Goal: Communication & Community: Share content

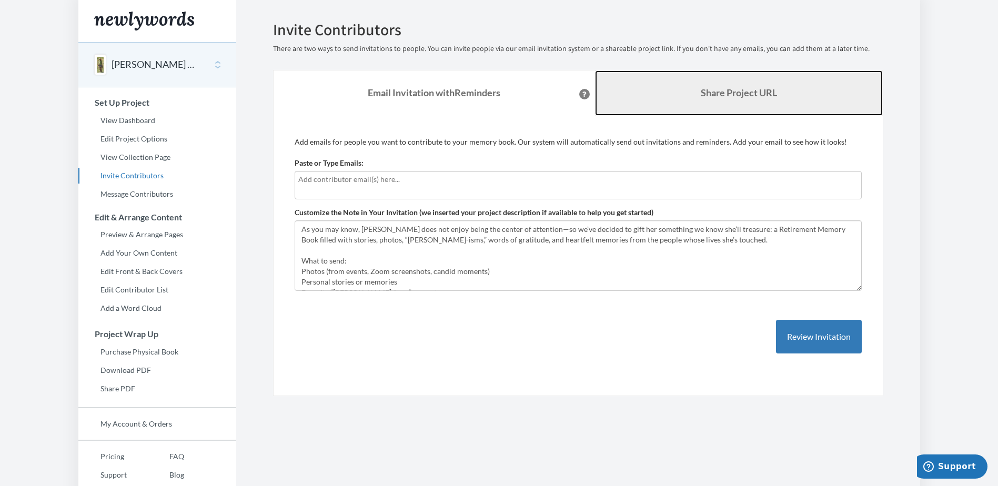
click at [750, 90] on b "Share Project URL" at bounding box center [739, 93] width 76 height 12
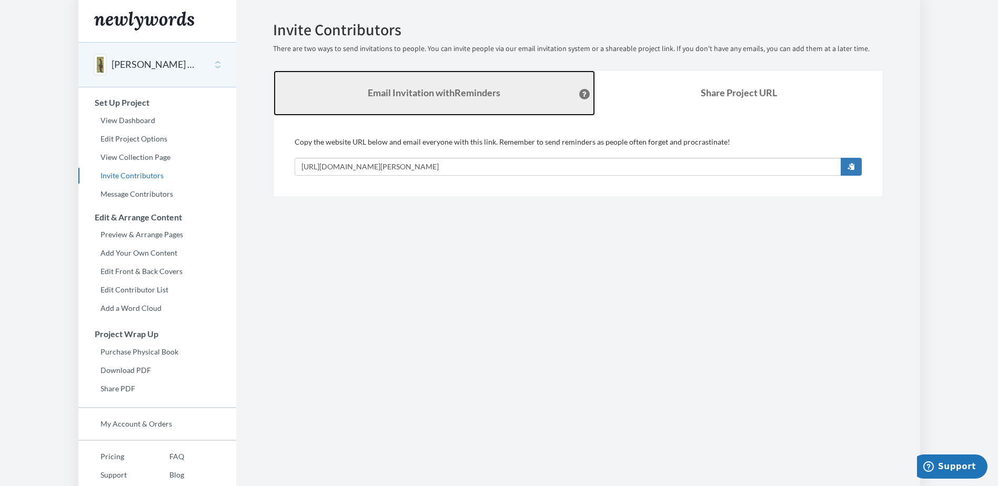
click at [407, 83] on link "Email Invitation with Reminders" at bounding box center [433, 92] width 321 height 45
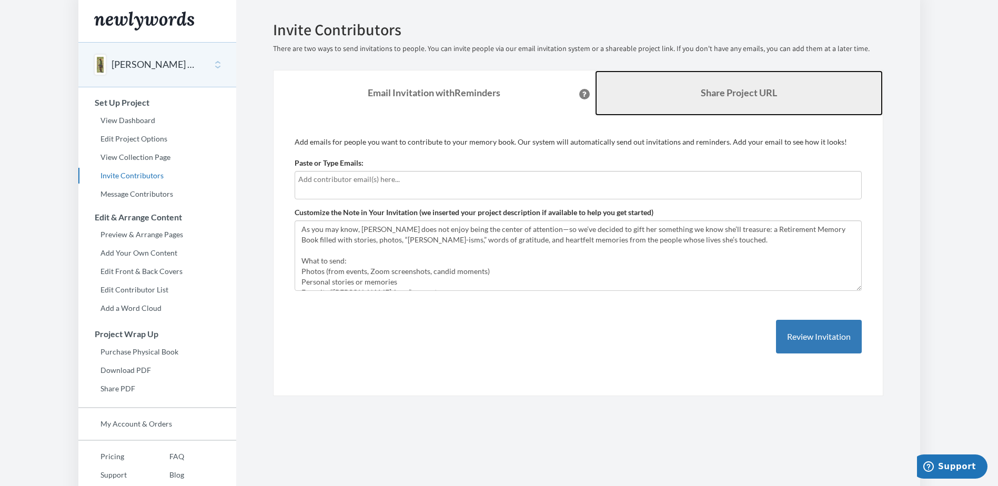
click at [728, 80] on link "Share Project URL" at bounding box center [739, 92] width 288 height 45
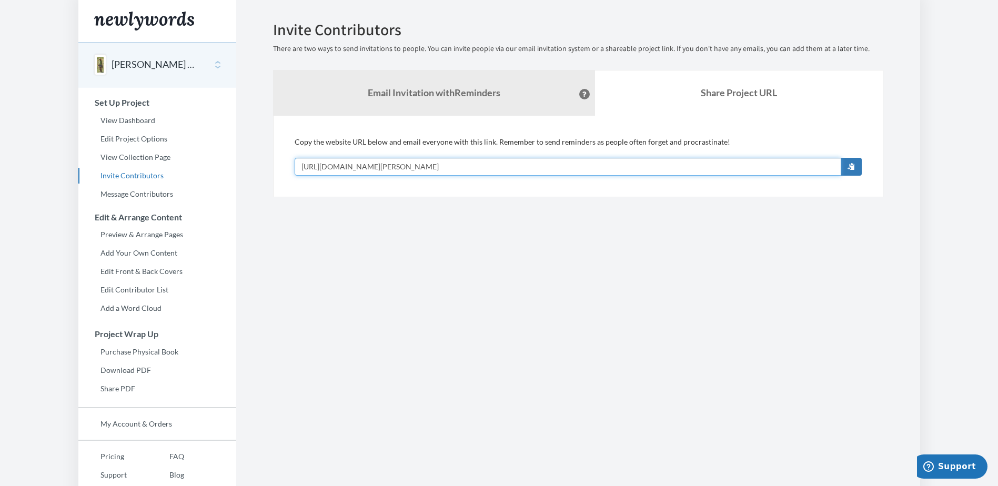
click at [424, 169] on input "[URL][DOMAIN_NAME][PERSON_NAME]" at bounding box center [568, 167] width 546 height 18
click at [853, 164] on span "button" at bounding box center [850, 166] width 7 height 7
click at [63, 216] on body "Main menu Mimi Haley's Retirement Select a project Mimi Haley's Retirement Star…" at bounding box center [499, 243] width 998 height 486
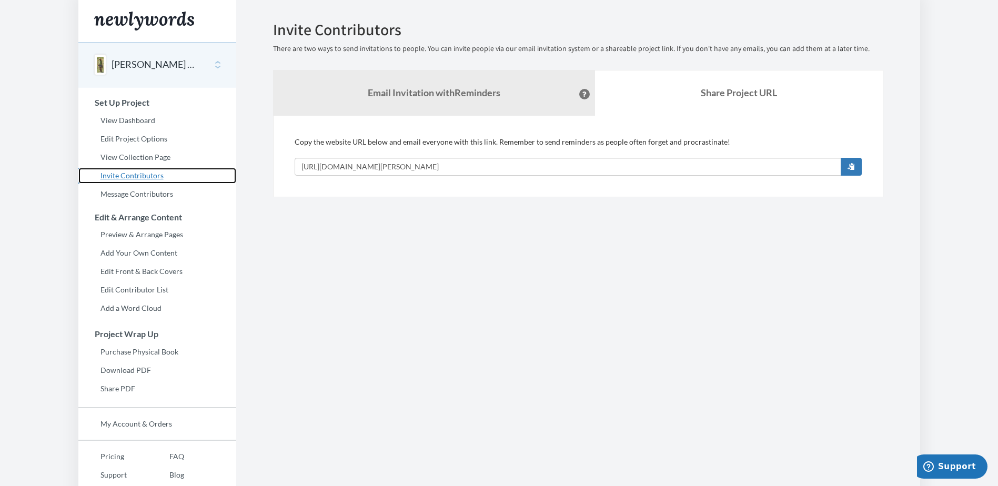
click at [148, 177] on link "Invite Contributors" at bounding box center [157, 176] width 158 height 16
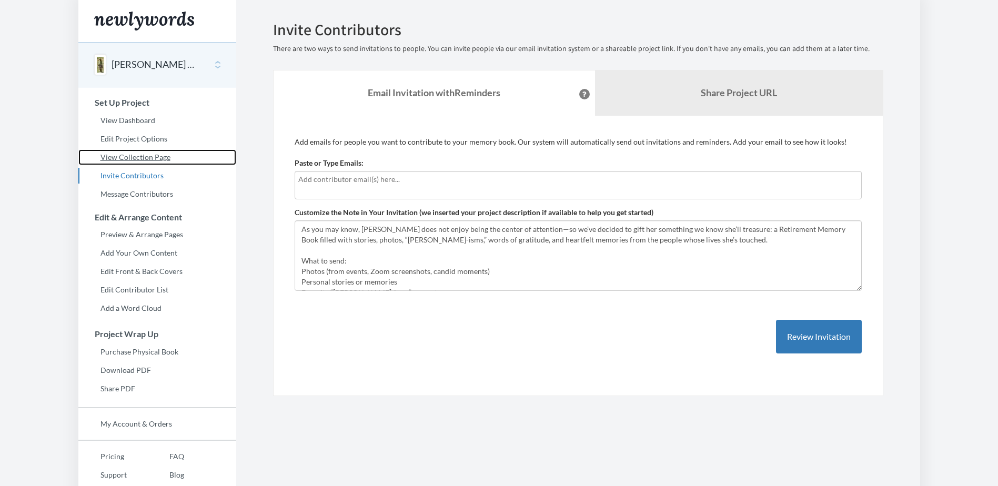
click at [147, 154] on link "View Collection Page" at bounding box center [157, 157] width 158 height 16
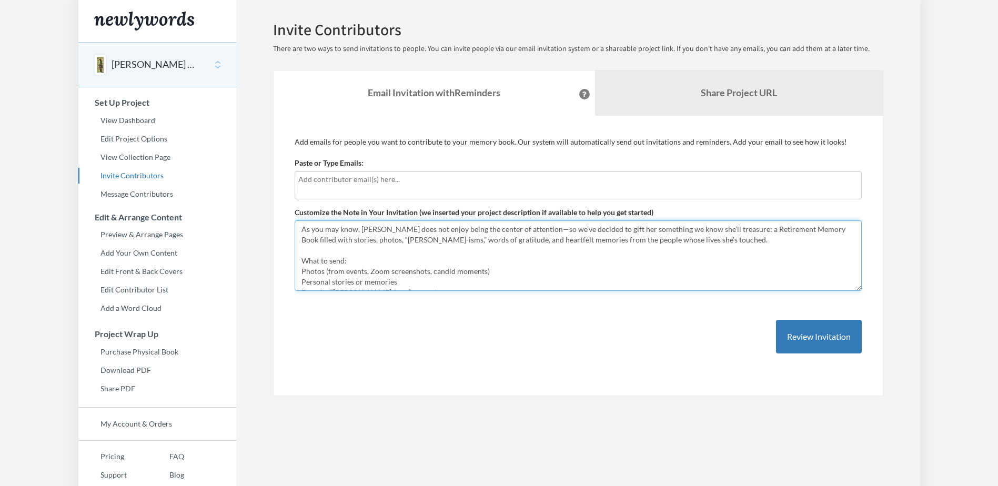
click at [330, 245] on textarea "As you may know, Mimi does not enjoy being the center of attention—so we’ve dec…" at bounding box center [578, 255] width 567 height 70
drag, startPoint x: 351, startPoint y: 262, endPoint x: 295, endPoint y: 258, distance: 57.0
click at [295, 258] on textarea "As you may know, Mimi does not enjoy being the center of attention—so we’ve dec…" at bounding box center [578, 255] width 567 height 70
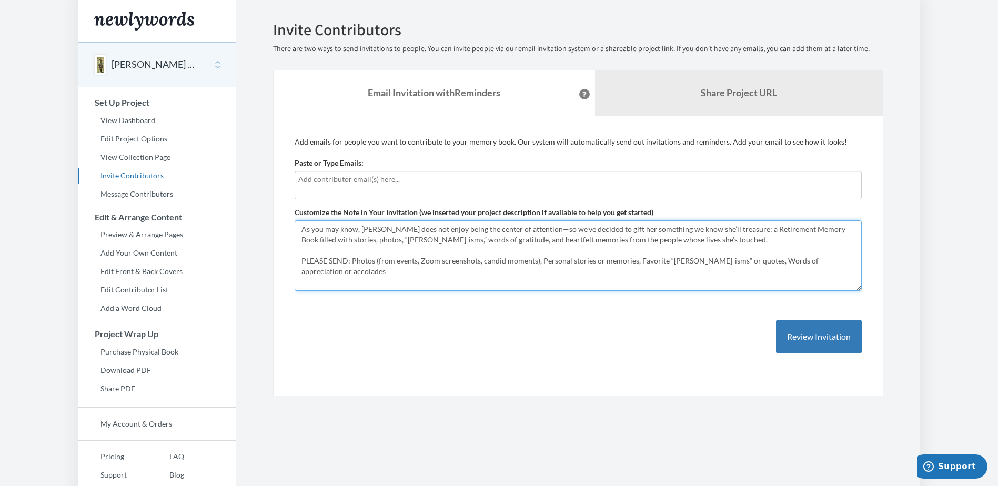
drag, startPoint x: 821, startPoint y: 236, endPoint x: 812, endPoint y: 230, distance: 10.8
click at [812, 230] on textarea "As you may know, Mimi does not enjoy being the center of attention—so we’ve dec…" at bounding box center [578, 255] width 567 height 70
click at [585, 256] on textarea "As you may know, Mimi does not enjoy being the center of attention—so we’ve dec…" at bounding box center [578, 255] width 567 height 70
drag, startPoint x: 302, startPoint y: 237, endPoint x: 530, endPoint y: 241, distance: 227.2
click at [530, 241] on textarea "As you may know, Mimi does not enjoy being the center of attention—so we’ve dec…" at bounding box center [578, 255] width 567 height 70
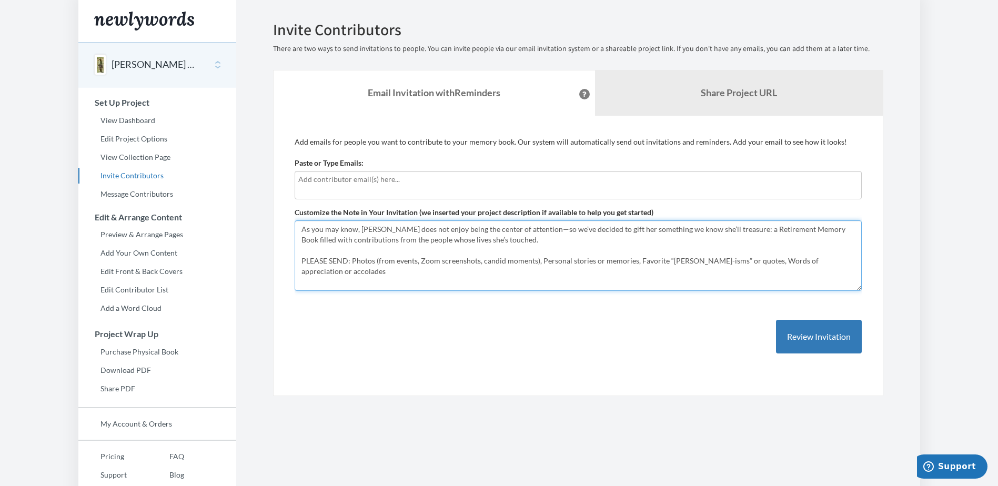
click at [410, 262] on textarea "As you may know, Mimi does not enjoy being the center of attention—so we’ve dec…" at bounding box center [578, 255] width 567 height 70
type textarea "As you may know, [PERSON_NAME] does not enjoy being the center of attention—so …"
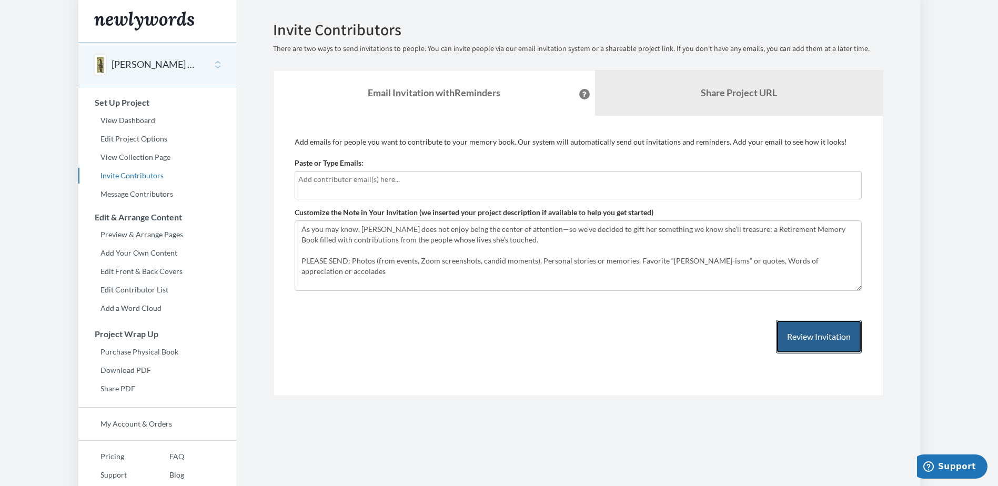
click at [799, 336] on button "Review Invitation" at bounding box center [819, 337] width 86 height 34
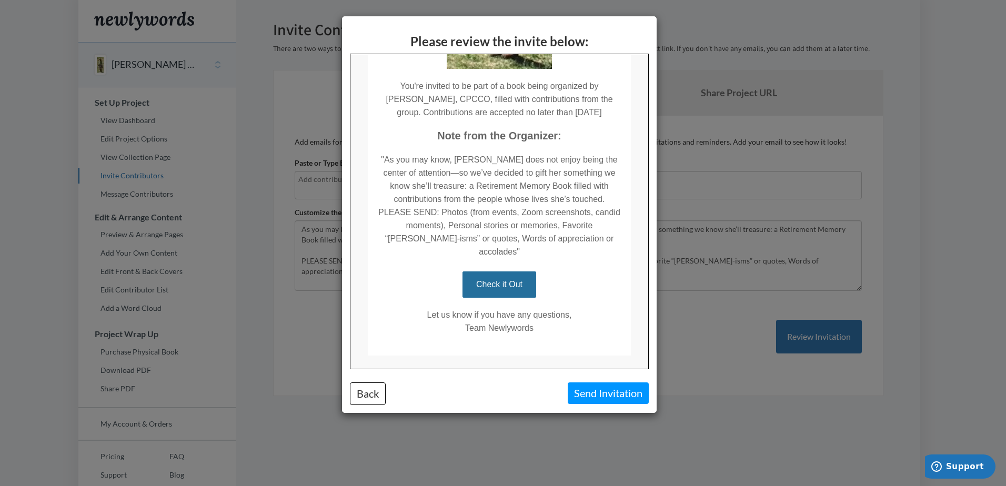
scroll to position [296, 0]
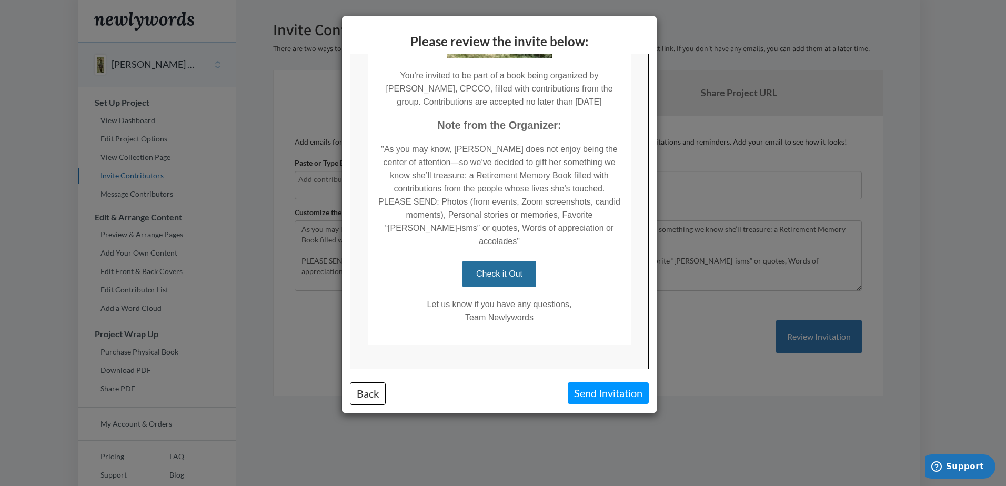
click at [715, 415] on div "Please review the invite below: Back Send Invitation" at bounding box center [503, 243] width 1006 height 486
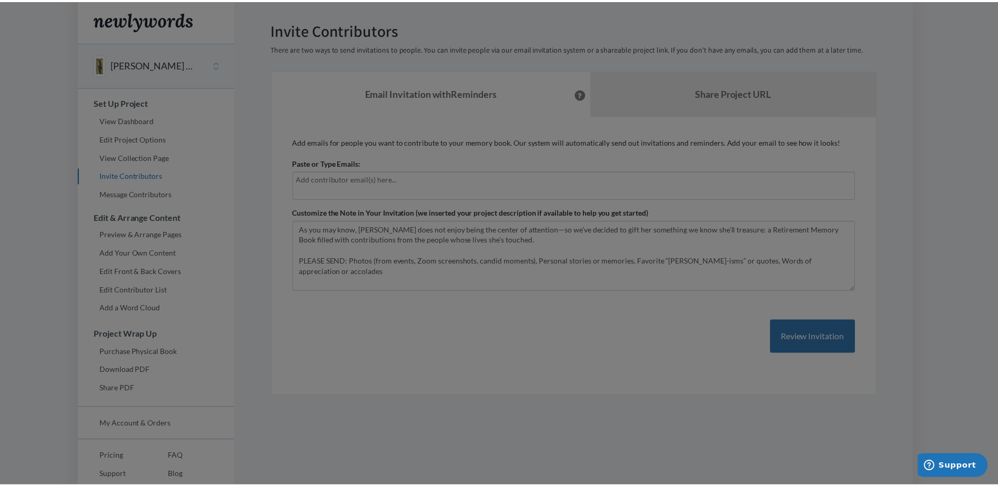
scroll to position [0, 0]
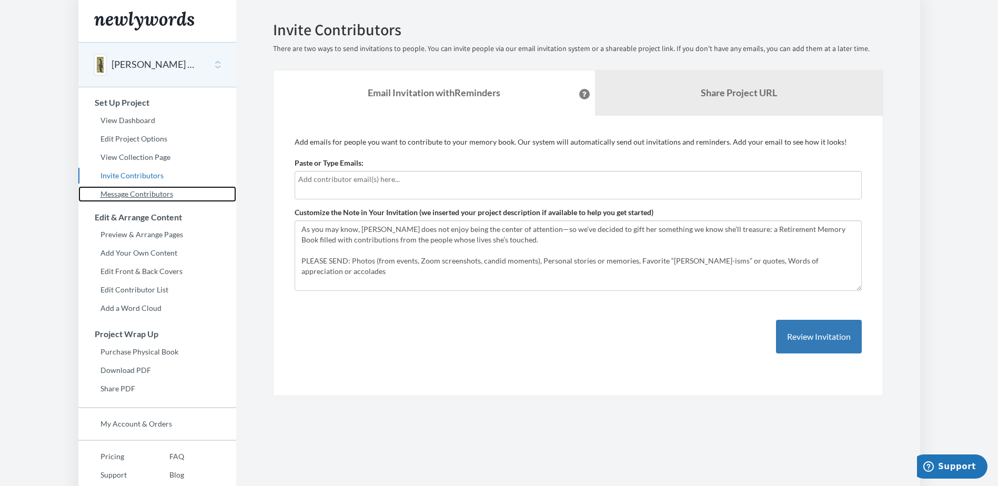
click at [139, 195] on link "Message Contributors" at bounding box center [157, 194] width 158 height 16
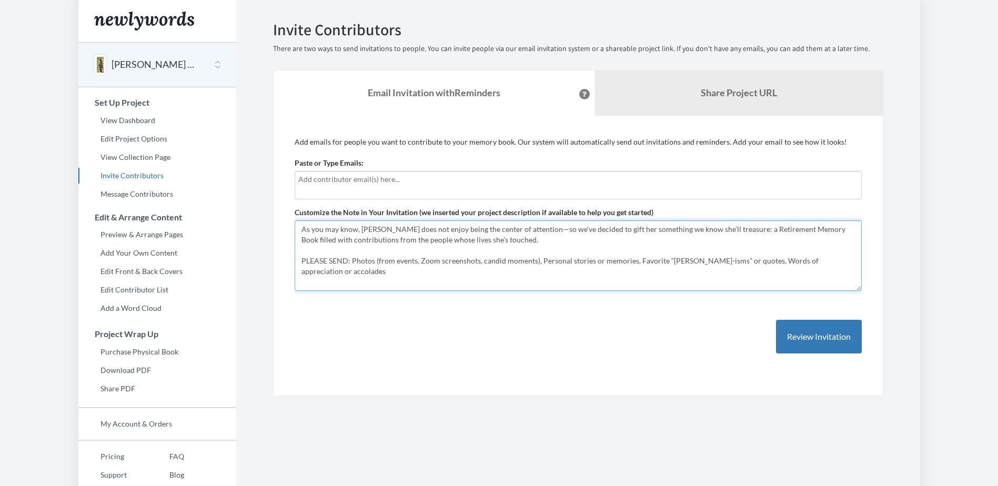
click at [502, 270] on textarea "As you may know, Mimi does not enjoy being the center of attention—so we’ve dec…" at bounding box center [578, 255] width 567 height 70
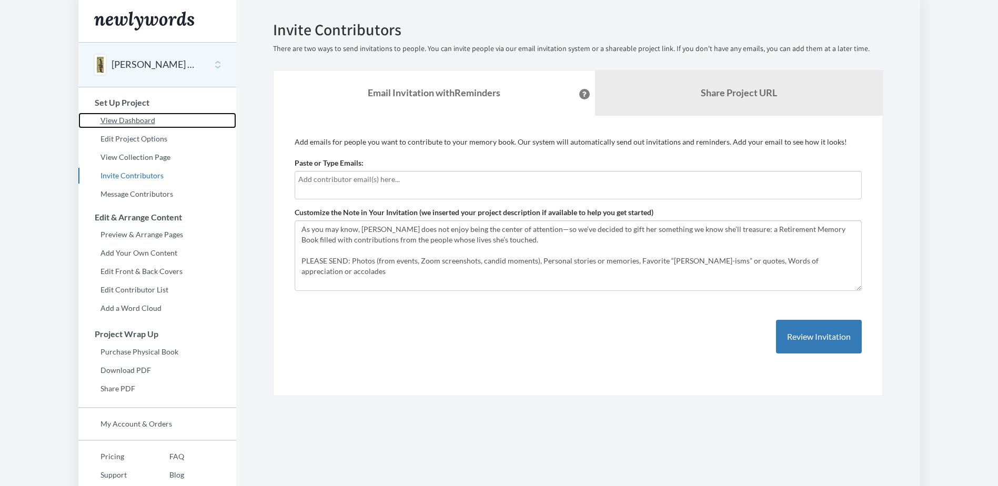
click at [138, 117] on link "View Dashboard" at bounding box center [157, 121] width 158 height 16
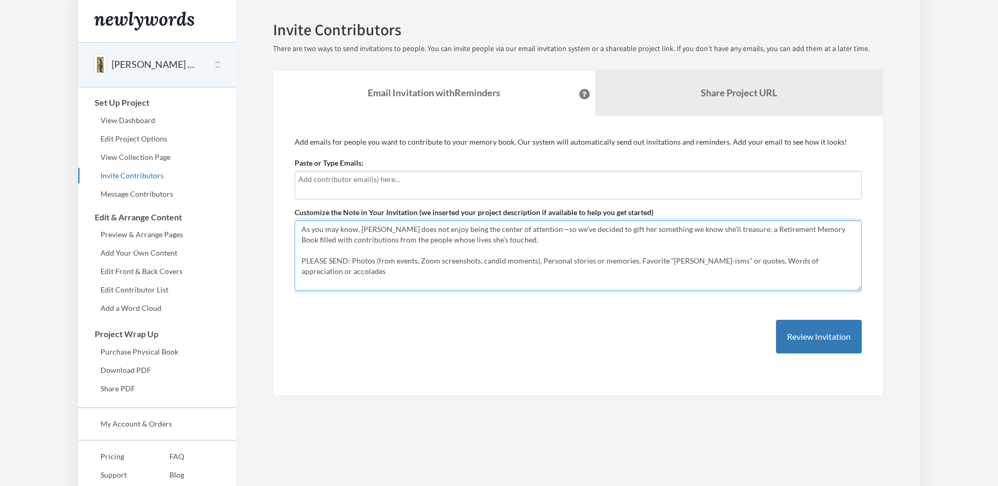
click at [380, 282] on textarea "As you may know, [PERSON_NAME] does not enjoy being the center of attention—so …" at bounding box center [578, 255] width 567 height 70
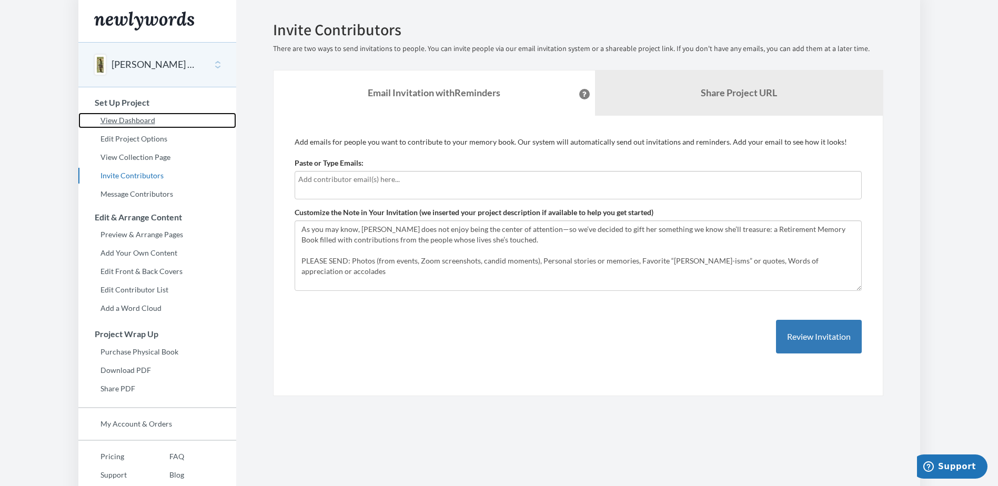
click at [147, 121] on link "View Dashboard" at bounding box center [157, 121] width 158 height 16
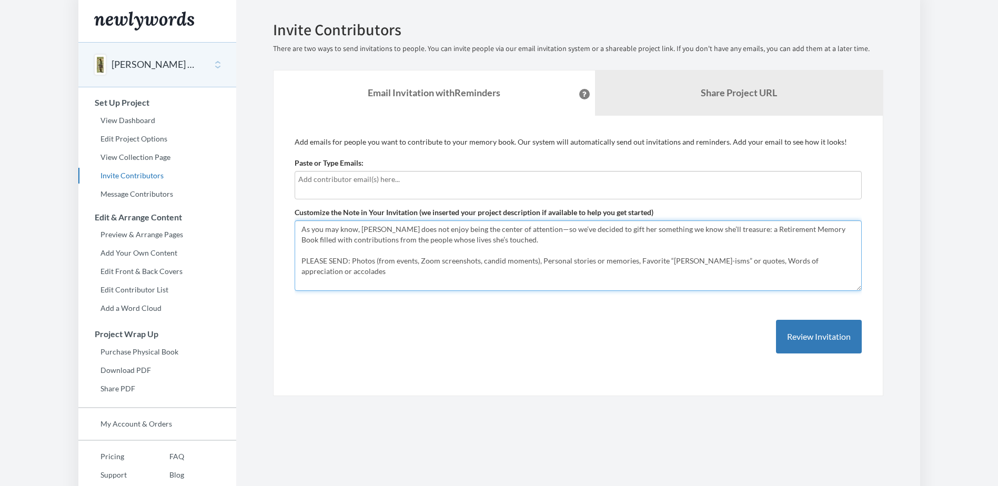
drag, startPoint x: 351, startPoint y: 253, endPoint x: 345, endPoint y: 261, distance: 10.1
click at [351, 254] on textarea "As you may know, [PERSON_NAME] does not enjoy being the center of attention—so …" at bounding box center [578, 255] width 567 height 70
click at [347, 261] on textarea "As you may know, [PERSON_NAME] does not enjoy being the center of attention—so …" at bounding box center [578, 255] width 567 height 70
type textarea "As you may know, [PERSON_NAME] does not enjoy being the center of attention—so …"
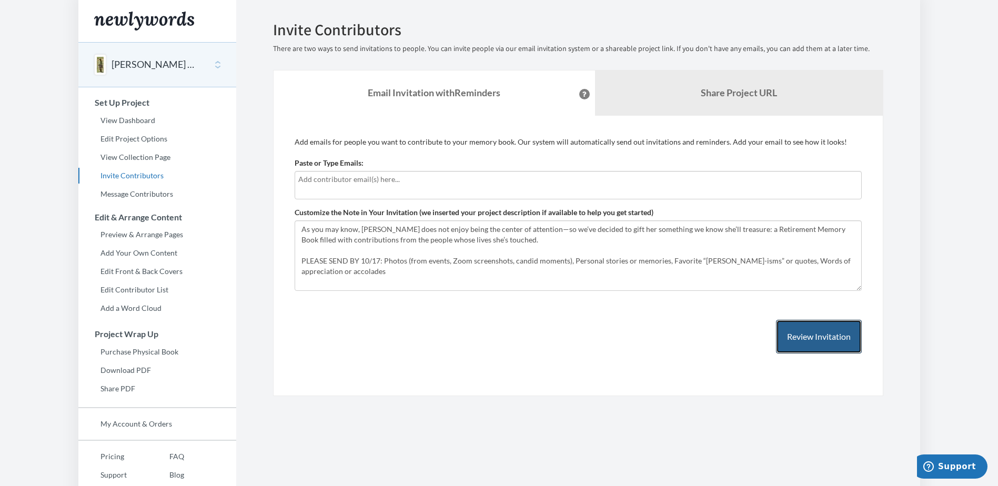
click at [796, 348] on button "Review Invitation" at bounding box center [819, 337] width 86 height 34
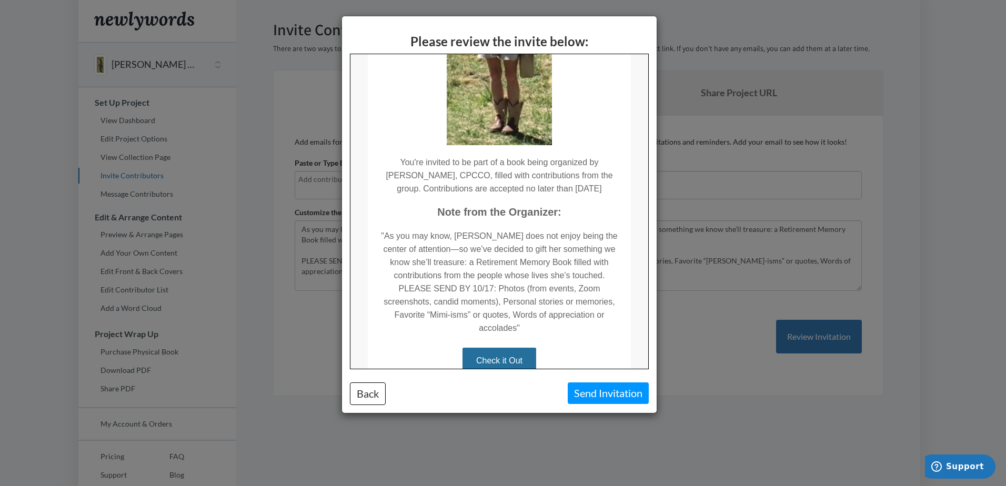
scroll to position [296, 0]
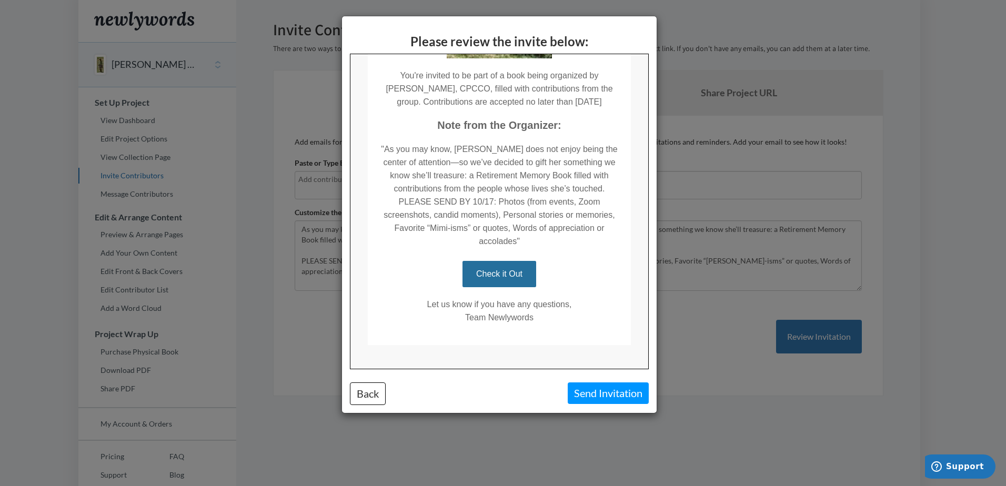
click at [733, 377] on div "Please review the invite below: Back Send Invitation" at bounding box center [503, 243] width 1006 height 486
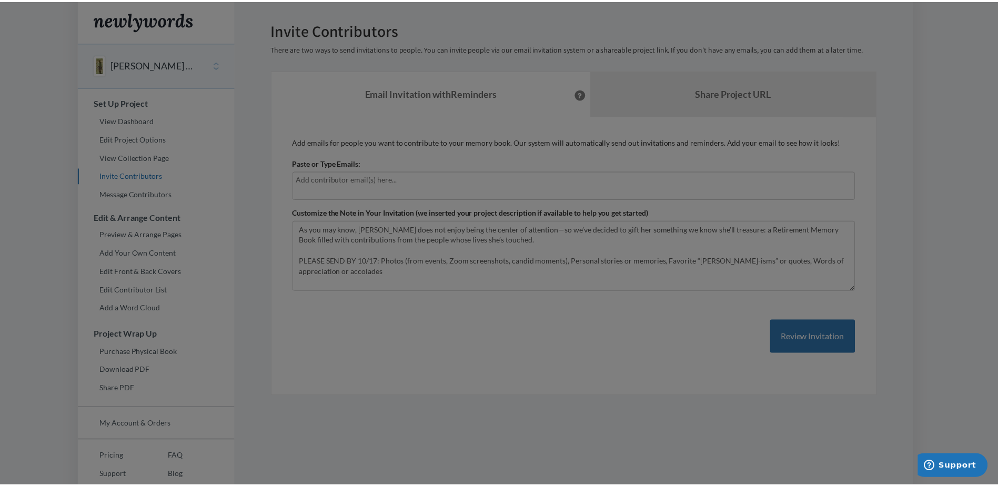
scroll to position [0, 0]
